Goal: Task Accomplishment & Management: Manage account settings

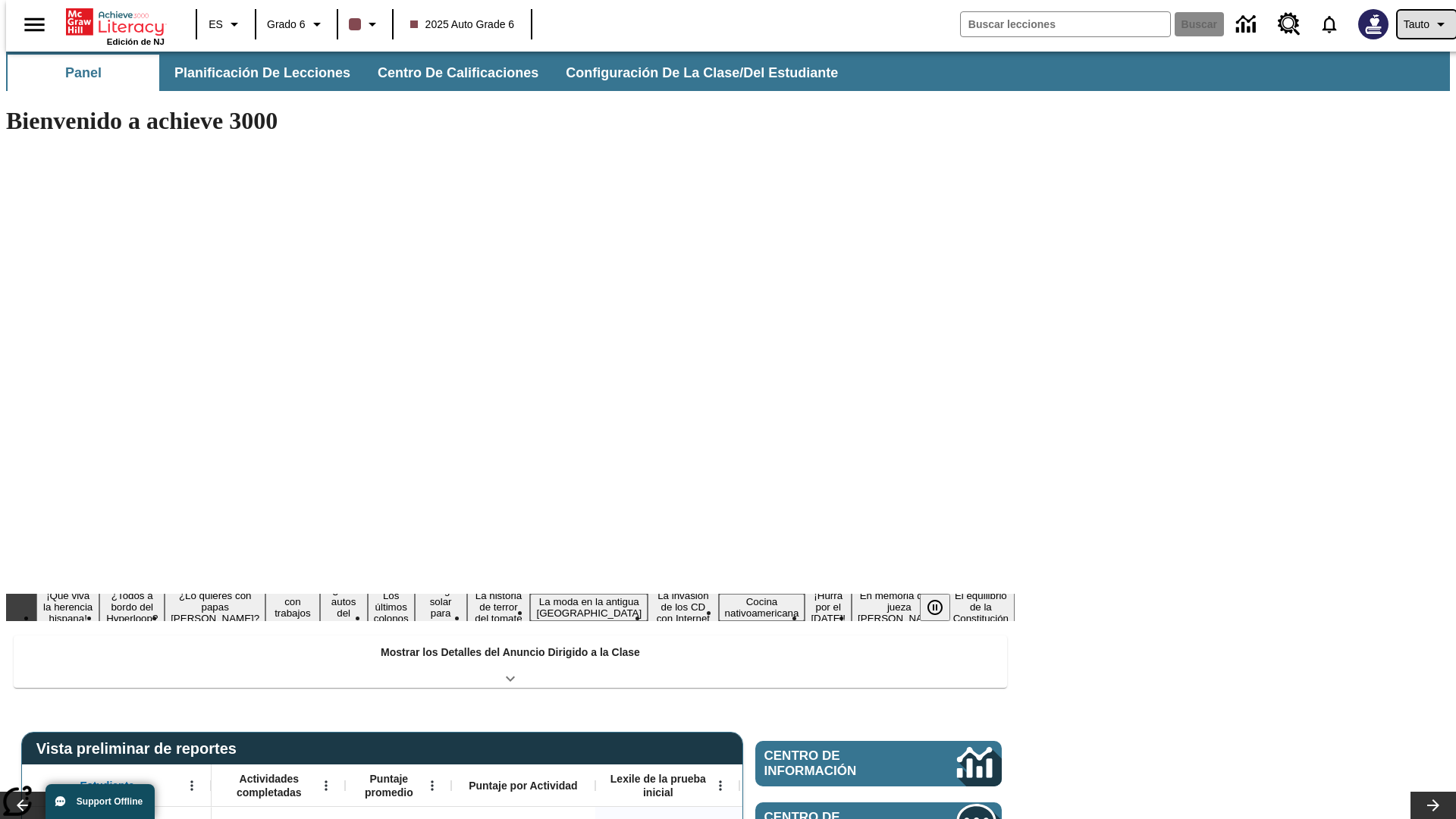
click at [1418, 24] on span "Tauto" at bounding box center [1416, 24] width 26 height 16
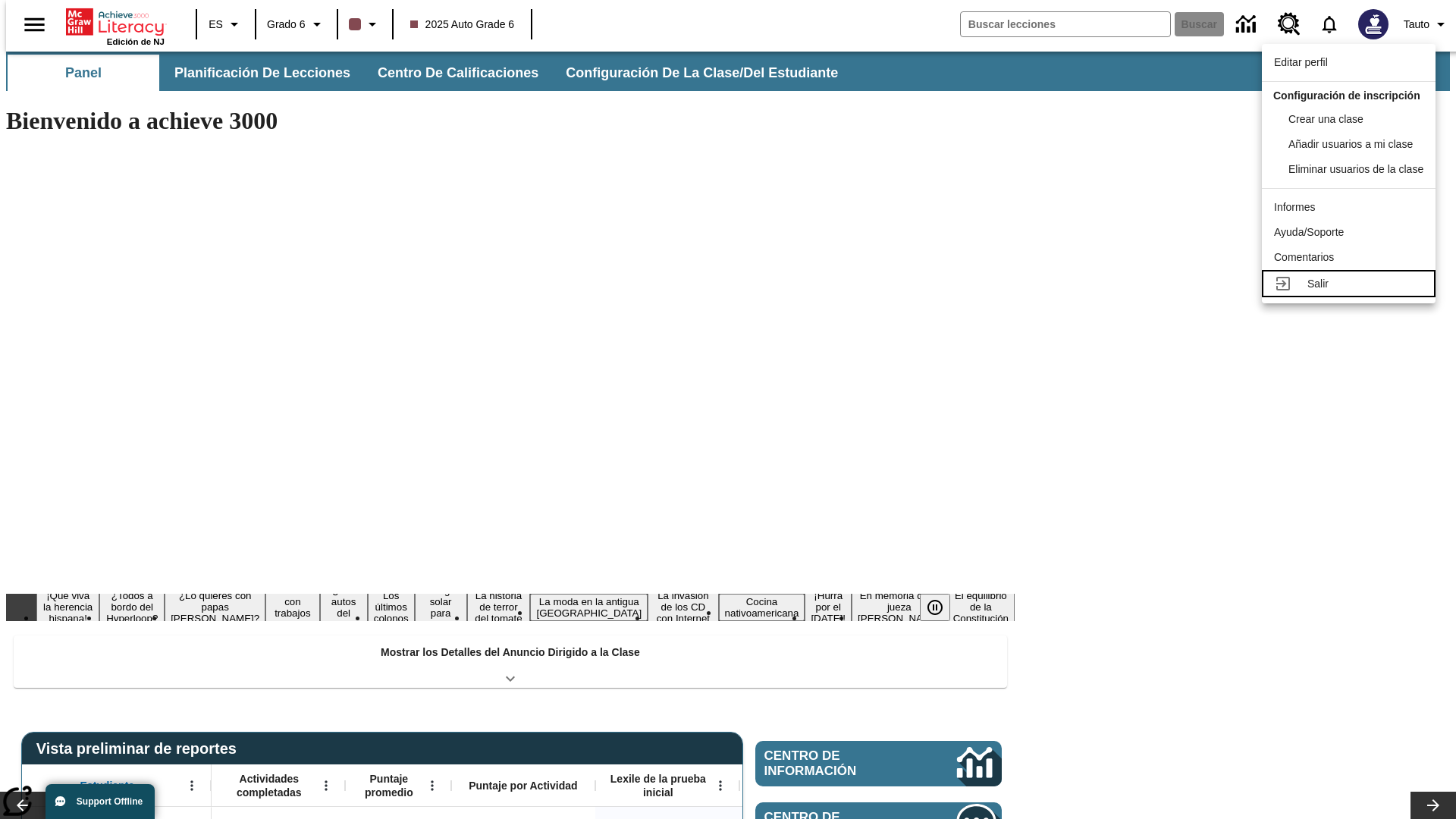
click at [1352, 292] on div "Salir" at bounding box center [1365, 283] width 116 height 16
